Goal: Task Accomplishment & Management: Manage account settings

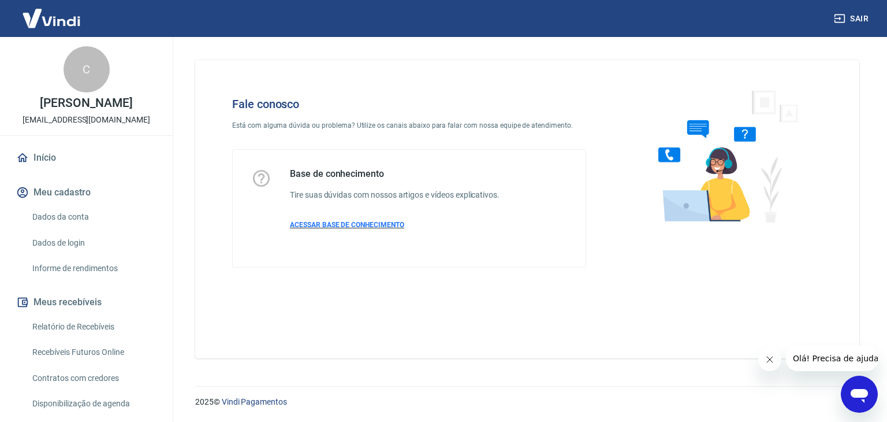
click at [343, 225] on span "ACESSAR BASE DE CONHECIMENTO" at bounding box center [347, 225] width 114 height 8
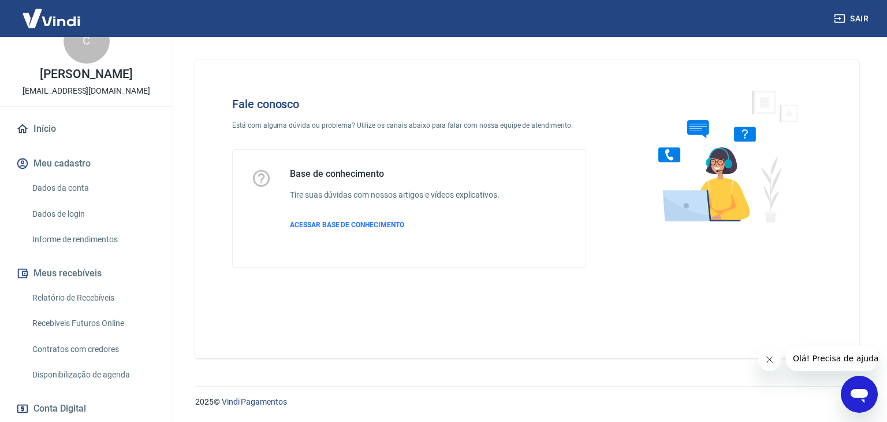
scroll to position [116, 0]
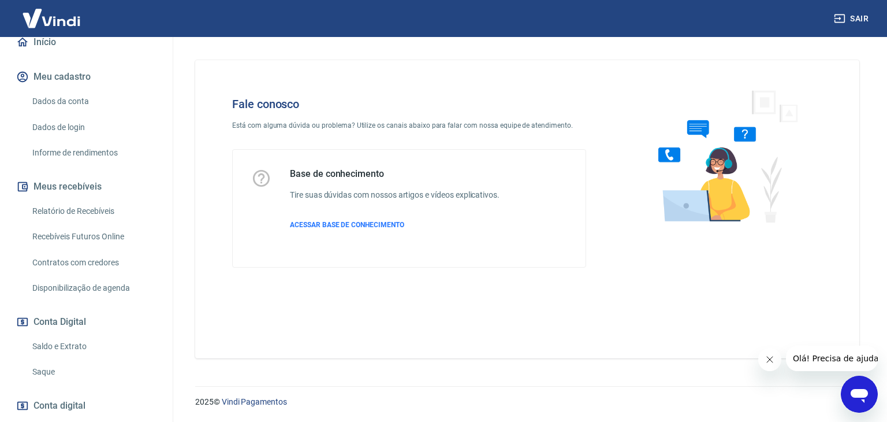
click at [846, 397] on div "Abrir janela de mensagens" at bounding box center [859, 394] width 35 height 35
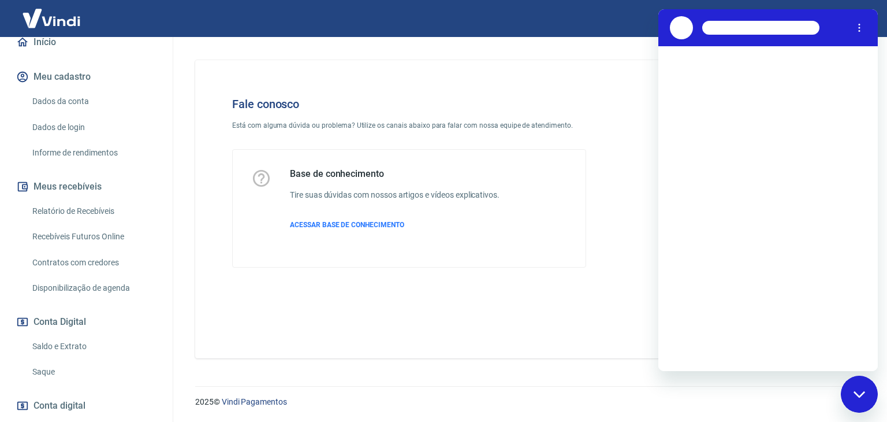
scroll to position [0, 0]
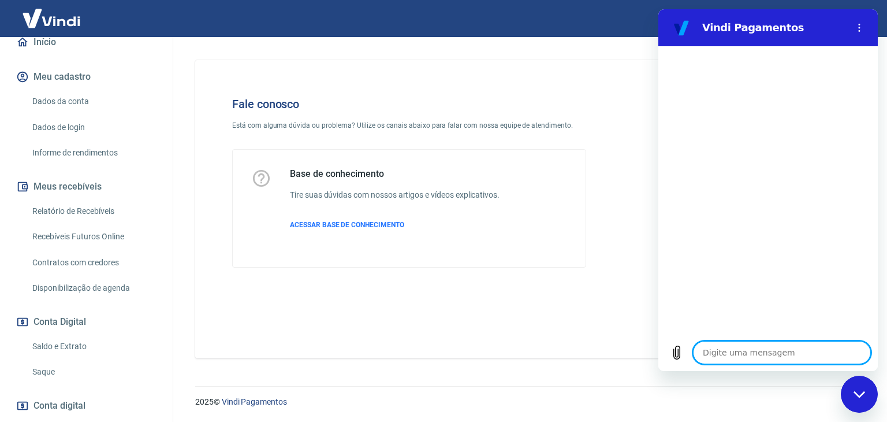
click at [786, 352] on textarea at bounding box center [782, 352] width 178 height 23
type textarea "O"
type textarea "x"
type textarea "OL"
type textarea "x"
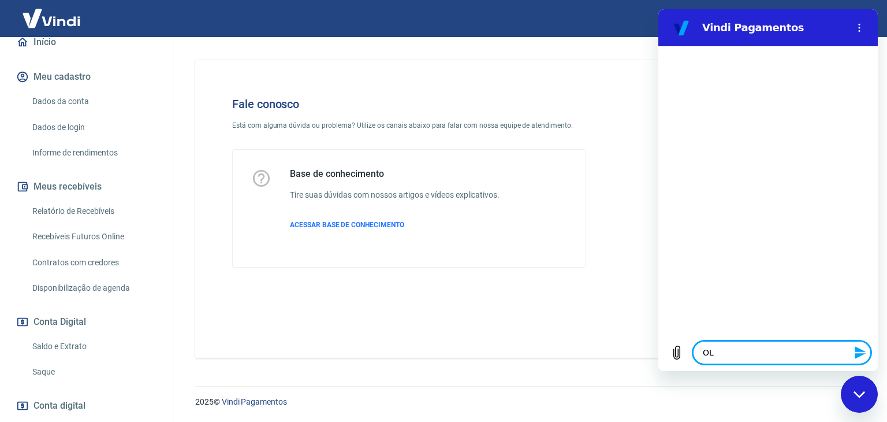
type textarea "OLá"
type textarea "x"
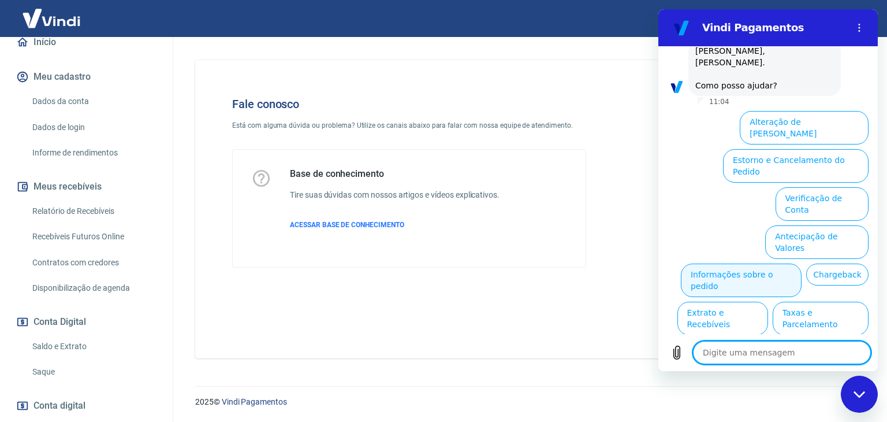
scroll to position [58, 0]
click at [731, 263] on button "Informações sobre o pedido" at bounding box center [741, 280] width 121 height 34
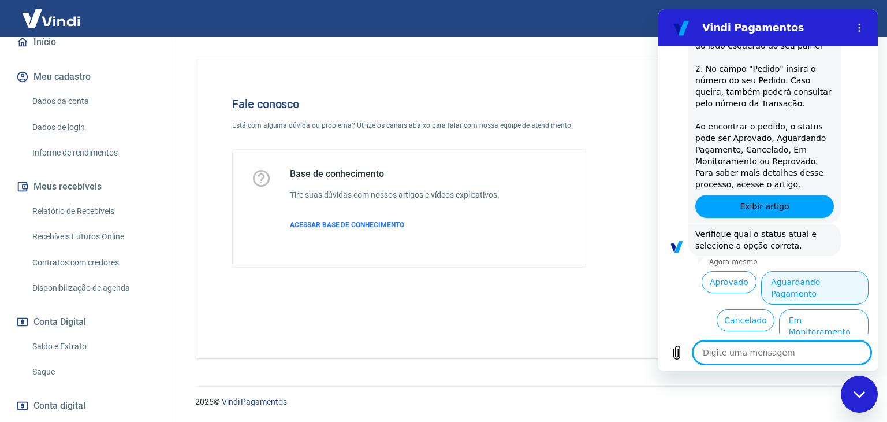
scroll to position [259, 0]
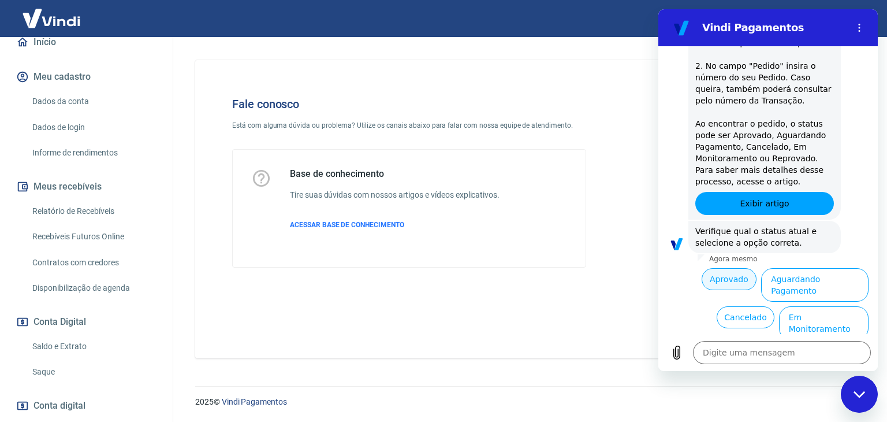
click at [728, 271] on button "Aprovado" at bounding box center [729, 279] width 55 height 22
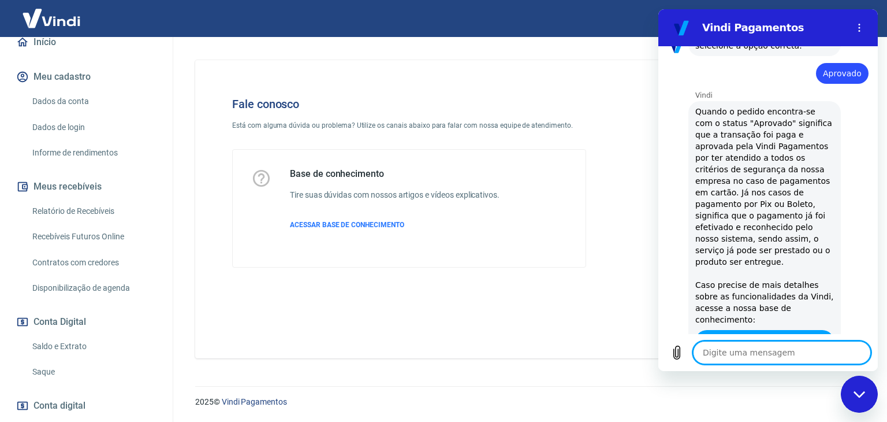
type textarea "x"
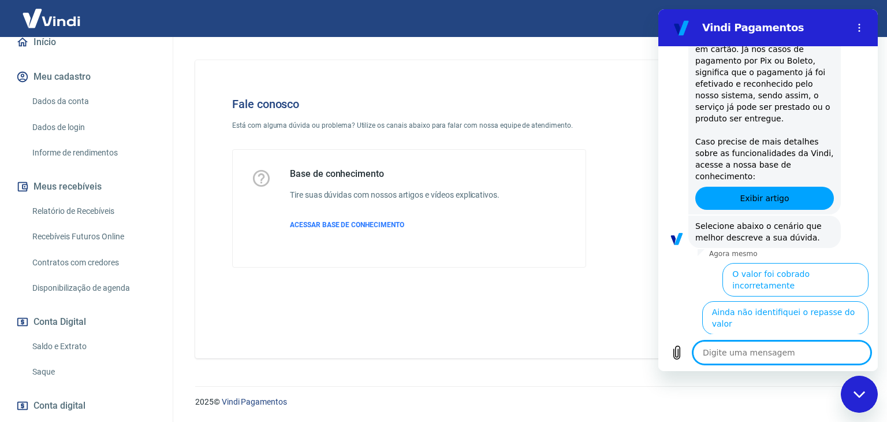
scroll to position [608, 0]
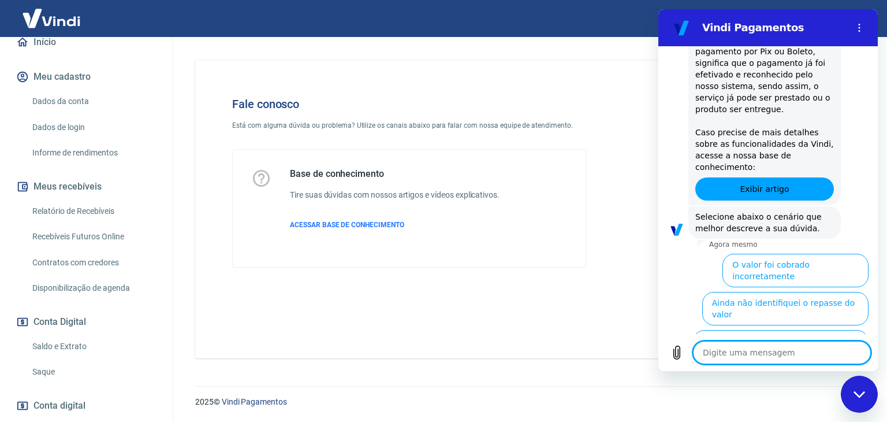
type textarea "O"
type textarea "x"
type textarea "Ou"
type textarea "x"
type textarea "Out"
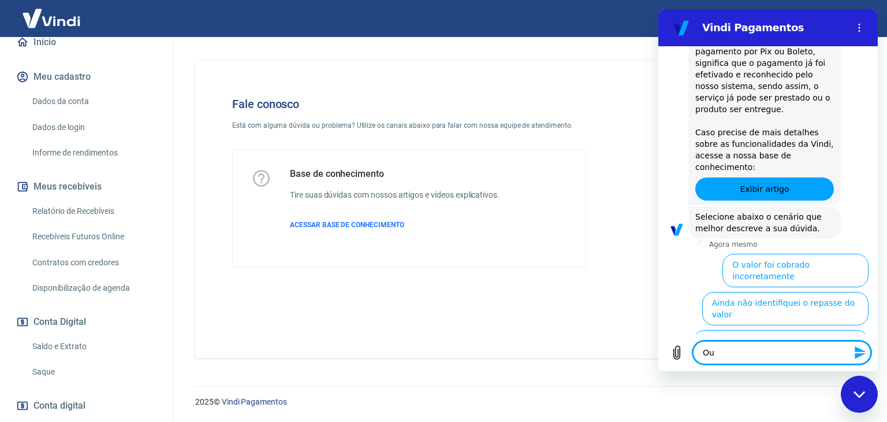
type textarea "x"
type textarea "Outr"
type textarea "x"
type textarea "Outro"
type textarea "x"
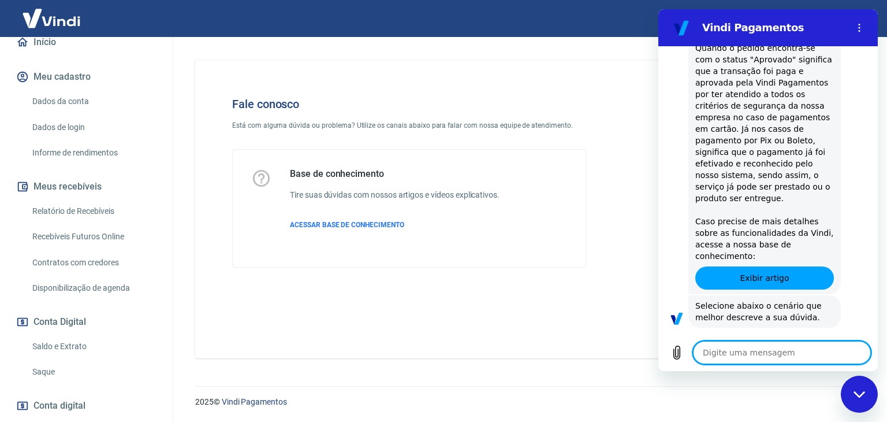
type textarea "x"
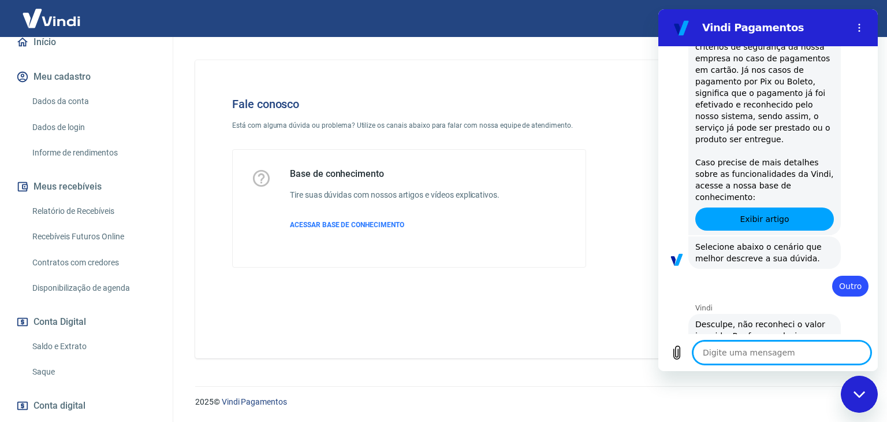
scroll to position [580, 0]
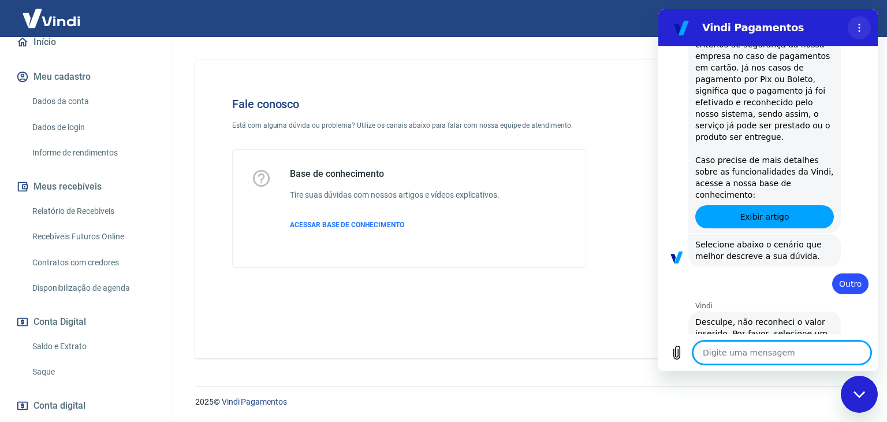
click at [858, 23] on icon "Menu de opções" at bounding box center [859, 27] width 9 height 9
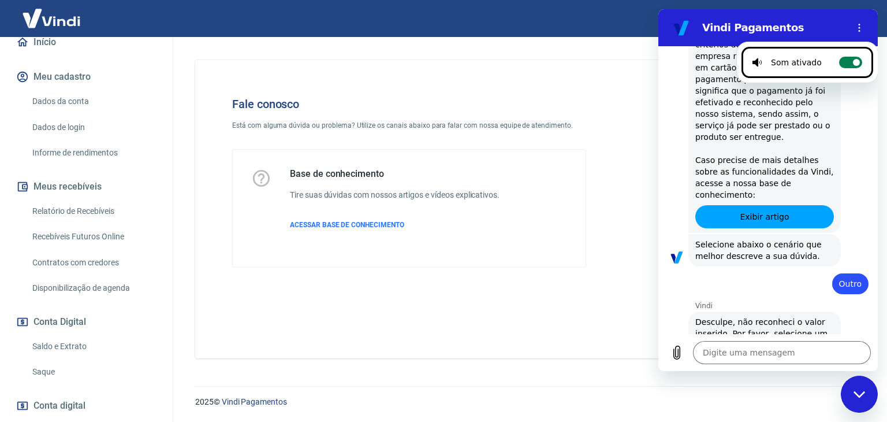
click at [840, 58] on label "Alternar notificações sonoras" at bounding box center [850, 63] width 23 height 12
click at [840, 58] on input "Alternar notificações sonoras" at bounding box center [850, 63] width 23 height 12
checkbox input "false"
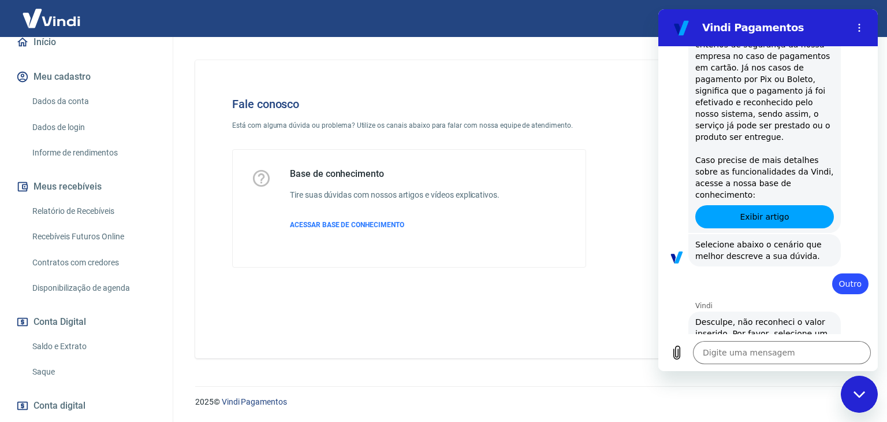
type textarea "x"
click at [58, 23] on img at bounding box center [51, 18] width 75 height 35
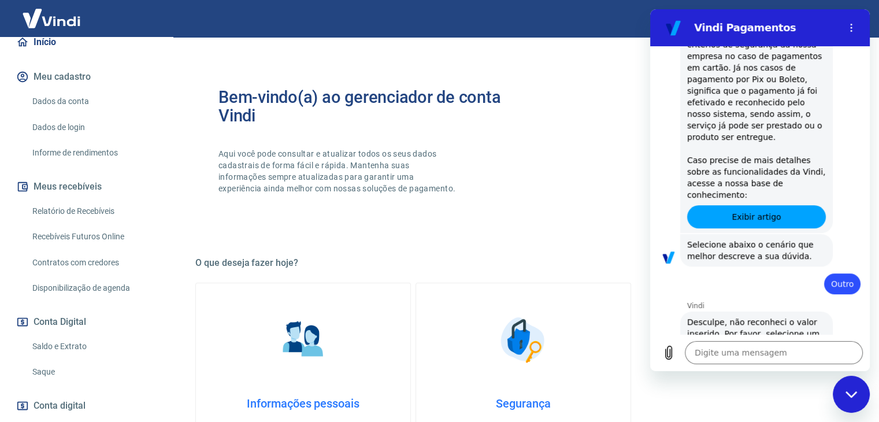
click at [65, 51] on link "Início" at bounding box center [86, 41] width 145 height 25
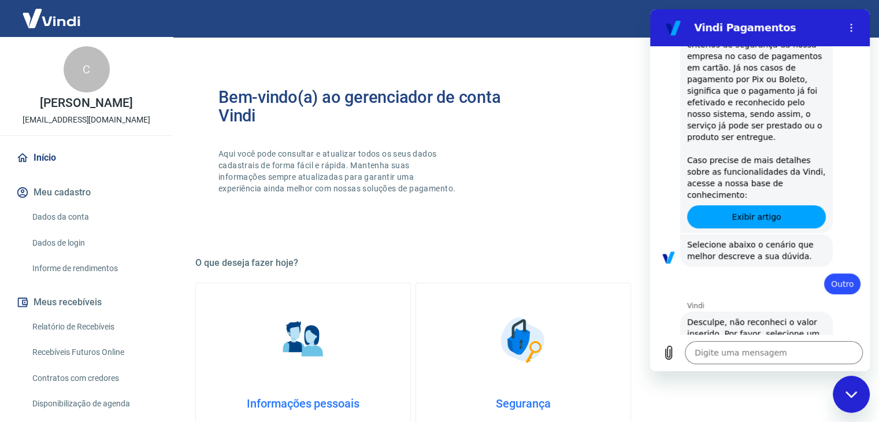
click at [50, 170] on link "Início" at bounding box center [86, 157] width 145 height 25
click at [76, 126] on p "[EMAIL_ADDRESS][DOMAIN_NAME]" at bounding box center [87, 120] width 128 height 12
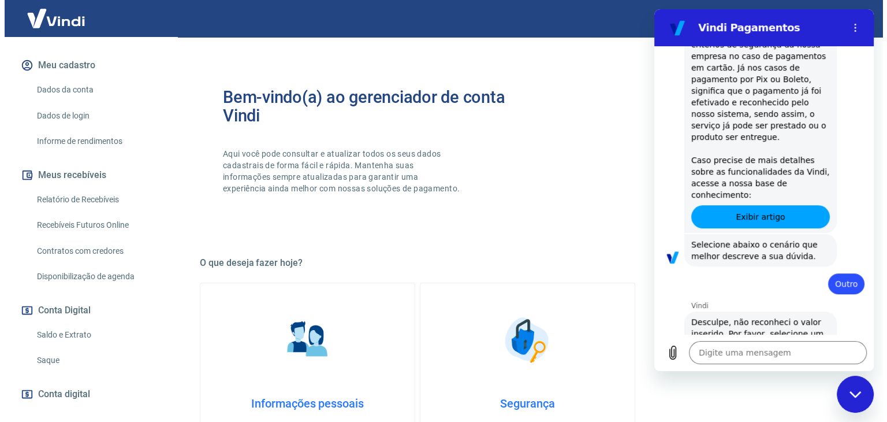
scroll to position [116, 0]
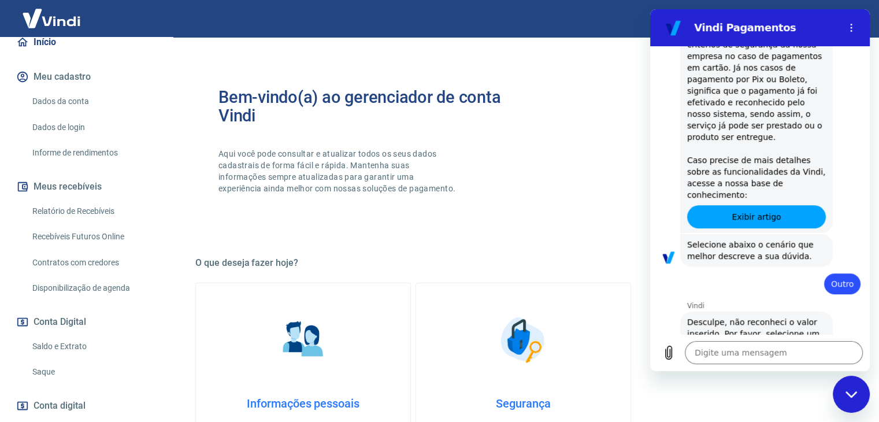
click at [69, 223] on link "Relatório de Recebíveis" at bounding box center [93, 211] width 131 height 24
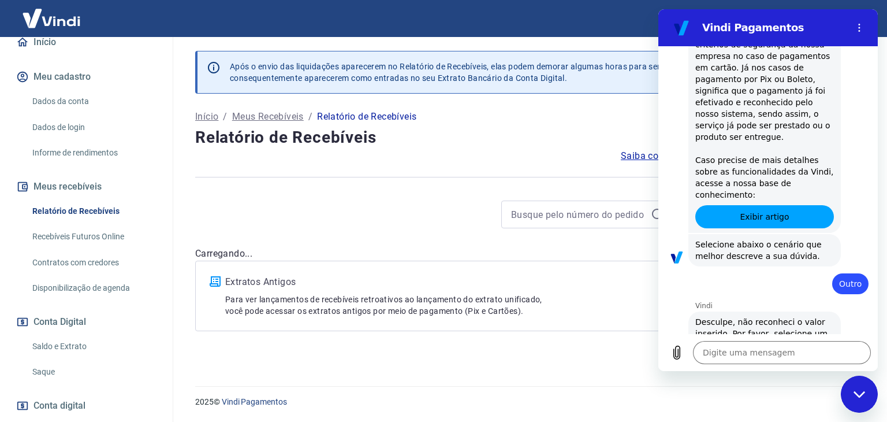
click at [68, 199] on button "Meus recebíveis" at bounding box center [86, 186] width 145 height 25
